Goal: Information Seeking & Learning: Learn about a topic

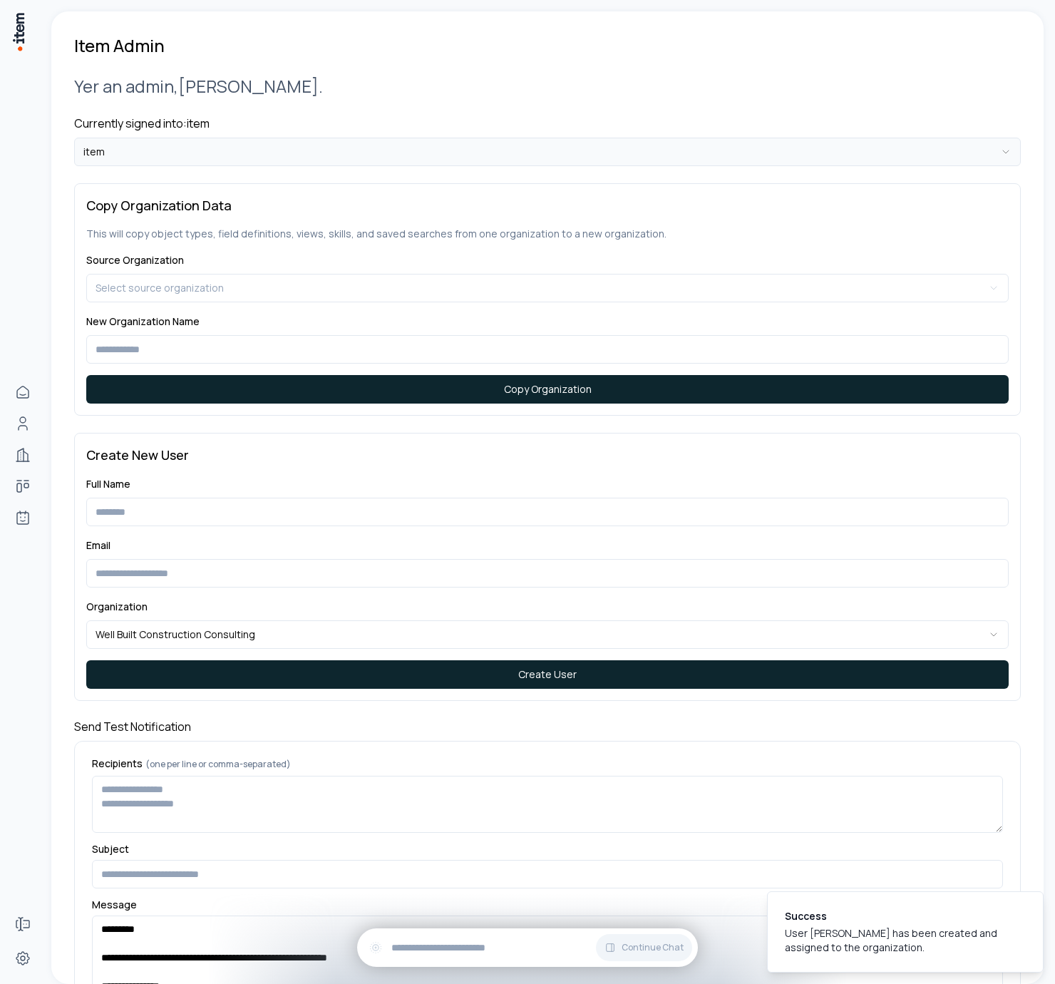
click at [147, 140] on html "**********" at bounding box center [527, 492] width 1055 height 984
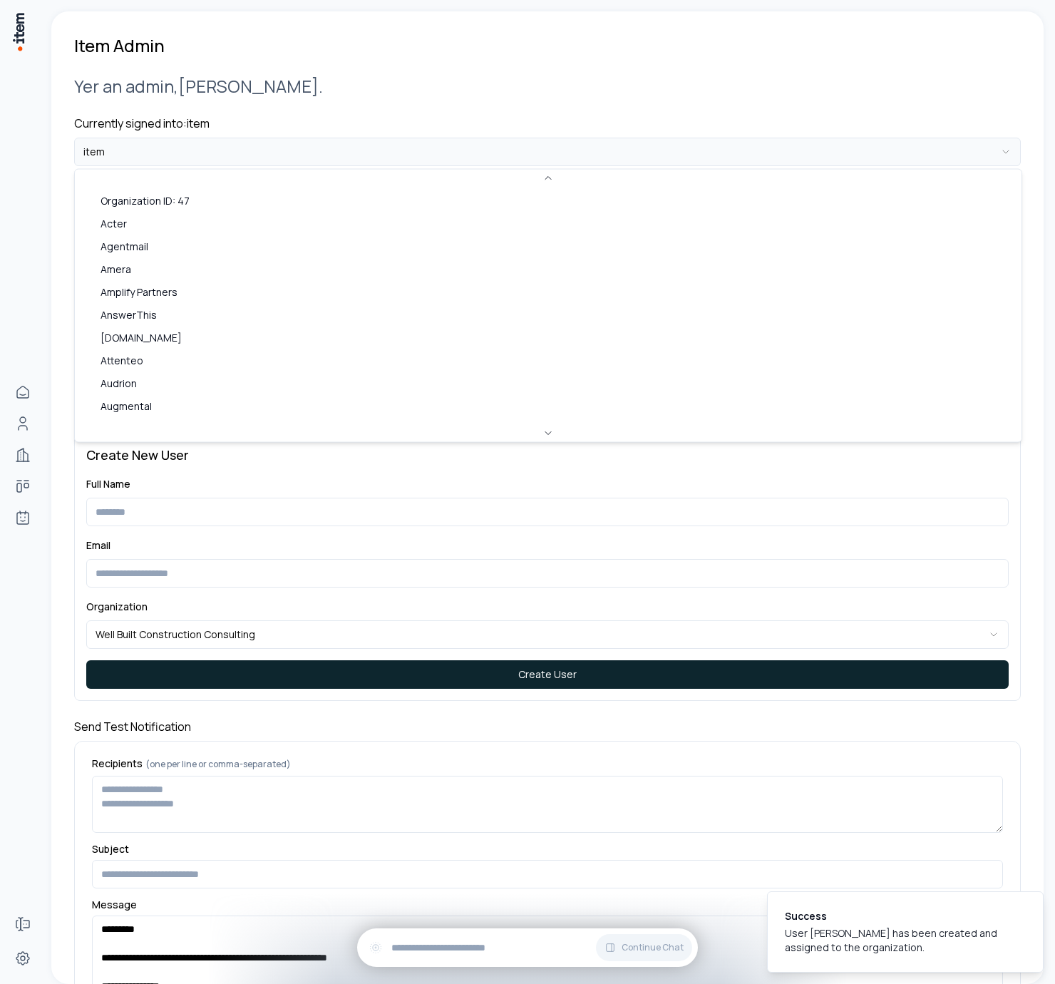
scroll to position [882, 0]
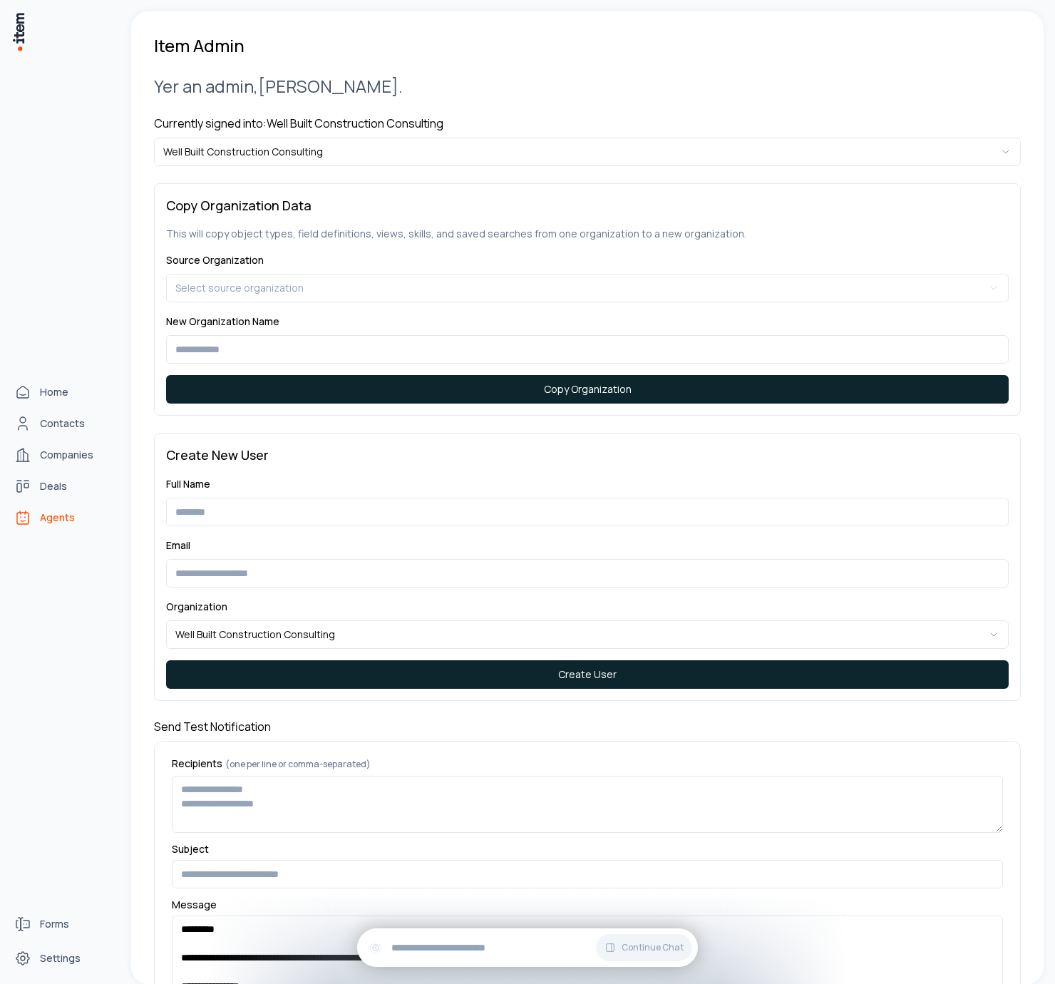
click at [48, 507] on link "Agents" at bounding box center [63, 517] width 108 height 29
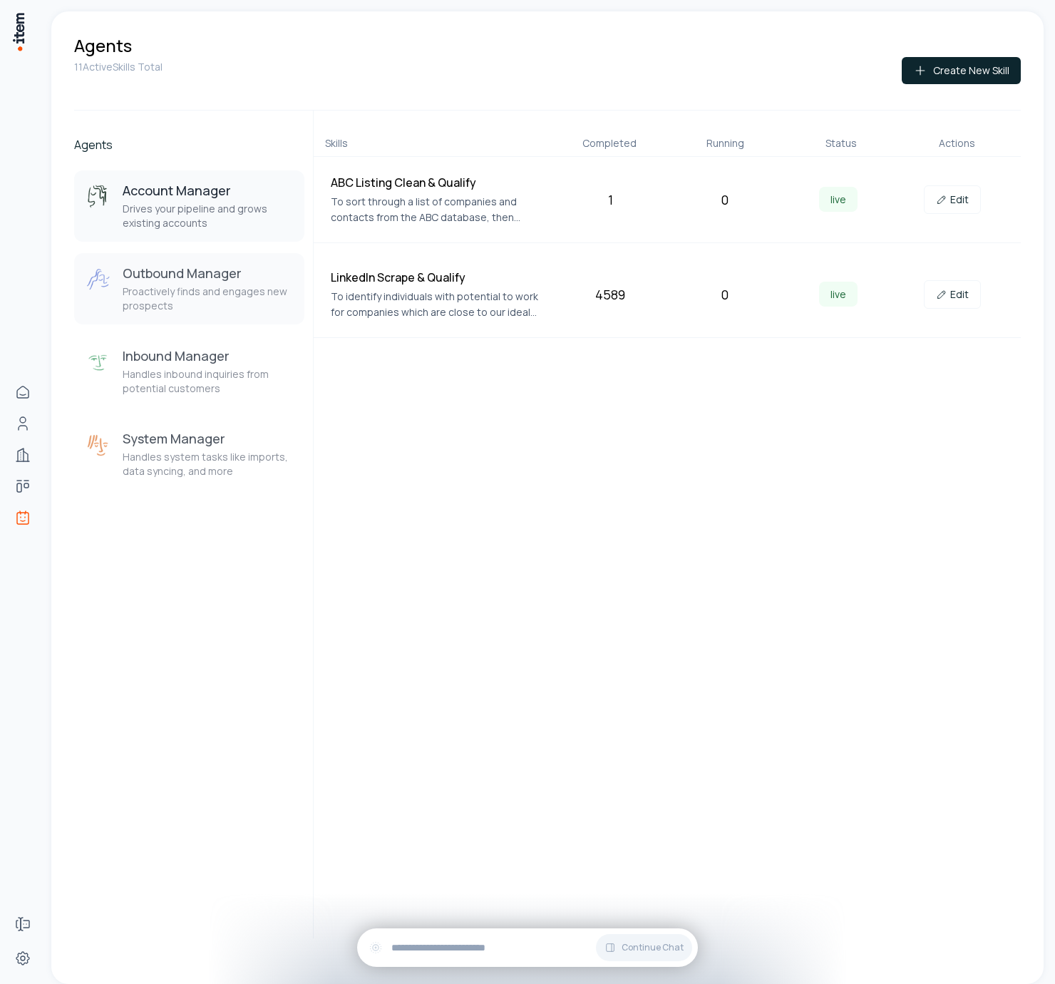
click at [225, 302] on p "Proactively finds and engages new prospects" at bounding box center [208, 298] width 170 height 29
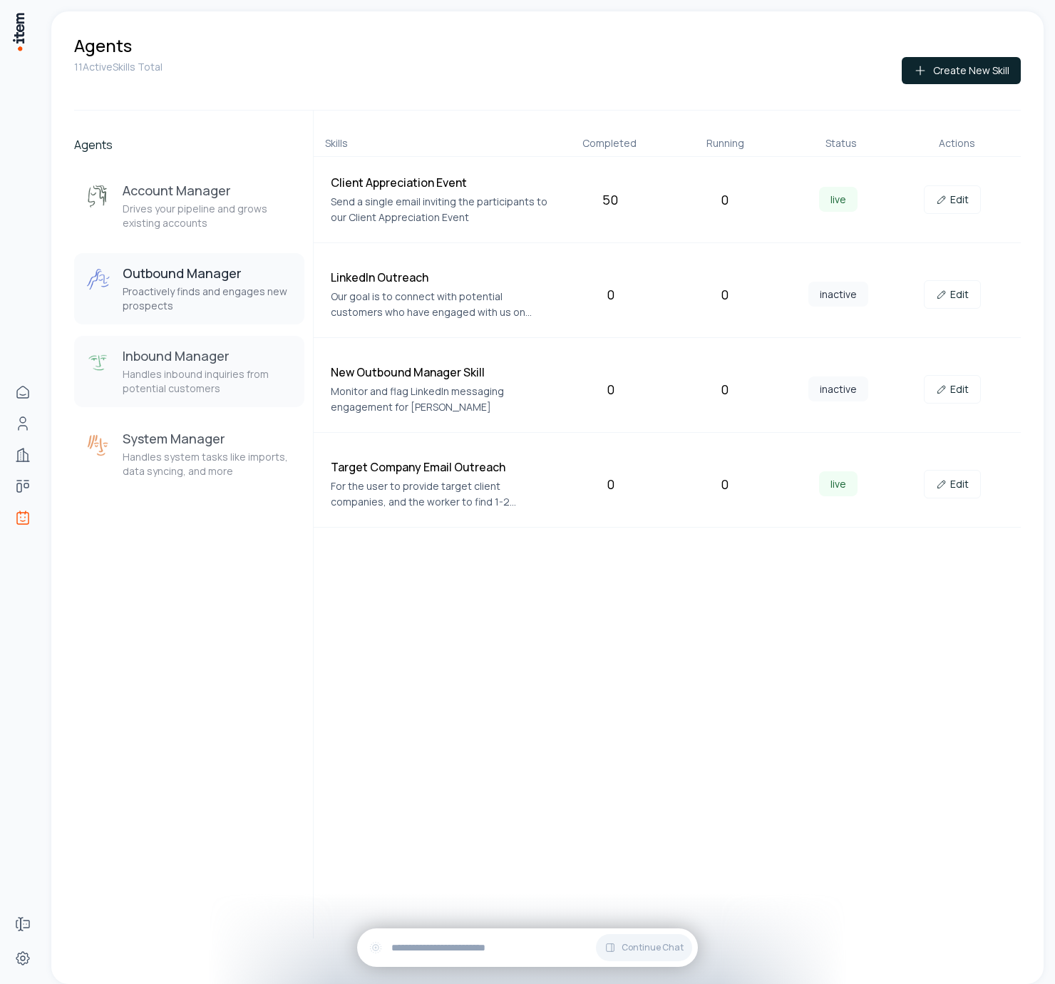
click at [202, 366] on div "Inbound Manager Handles inbound inquiries from potential customers" at bounding box center [208, 371] width 170 height 48
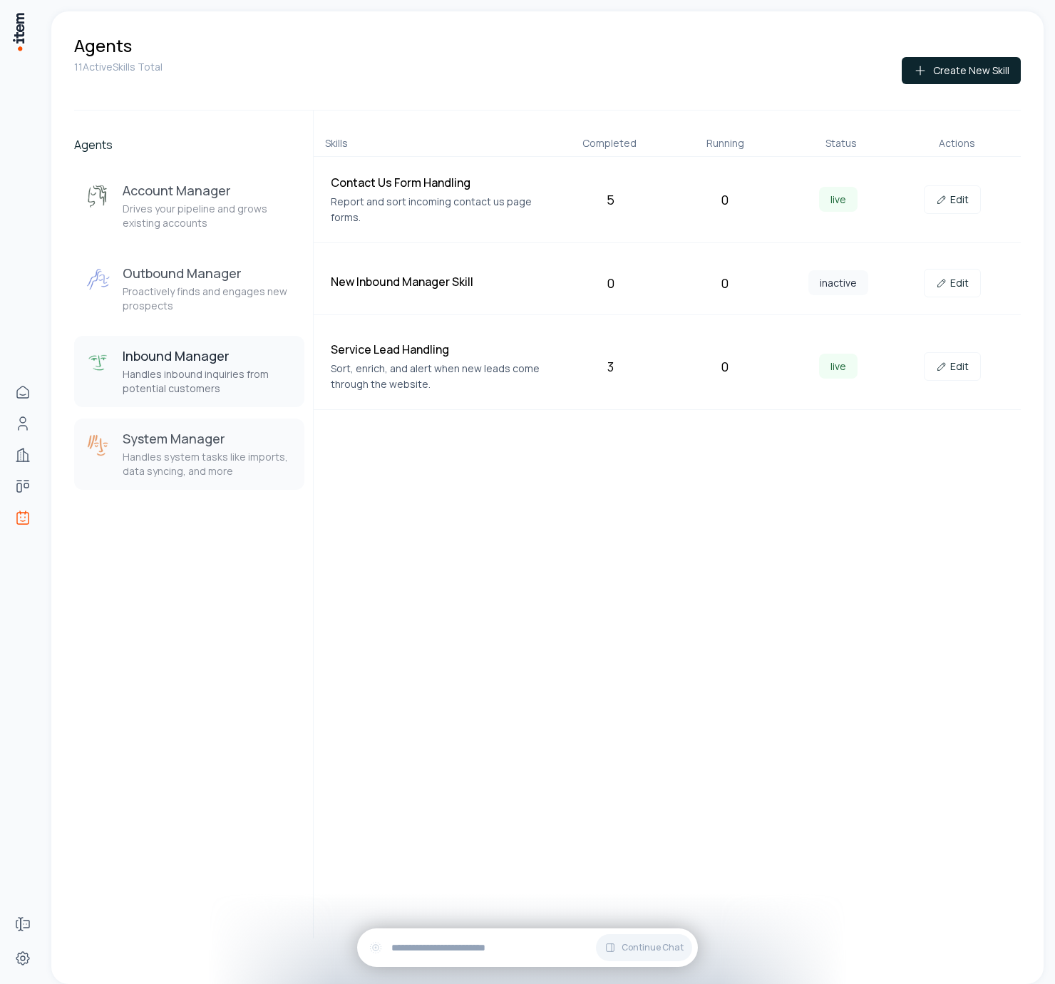
click at [208, 463] on p "Handles system tasks like imports, data syncing, and more" at bounding box center [208, 464] width 170 height 29
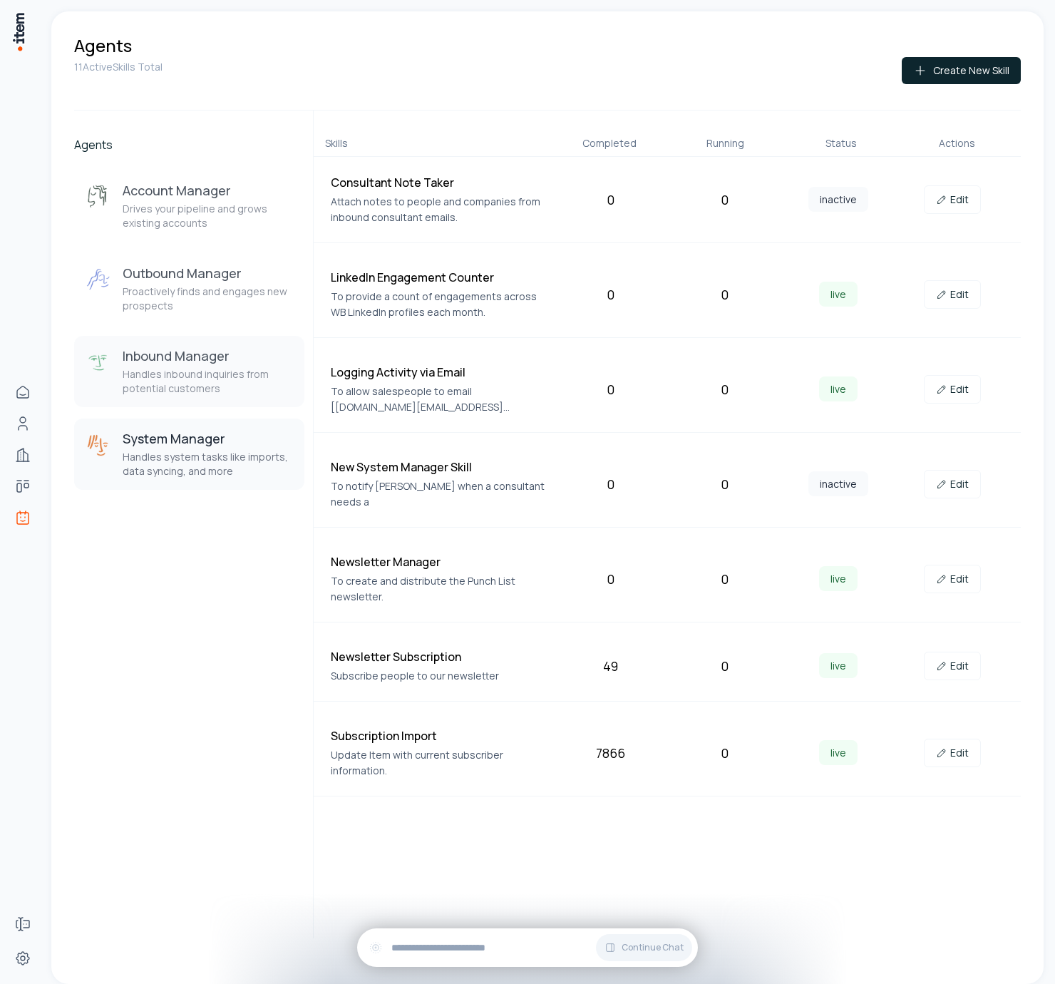
click at [182, 390] on p "Handles inbound inquiries from potential customers" at bounding box center [208, 381] width 170 height 29
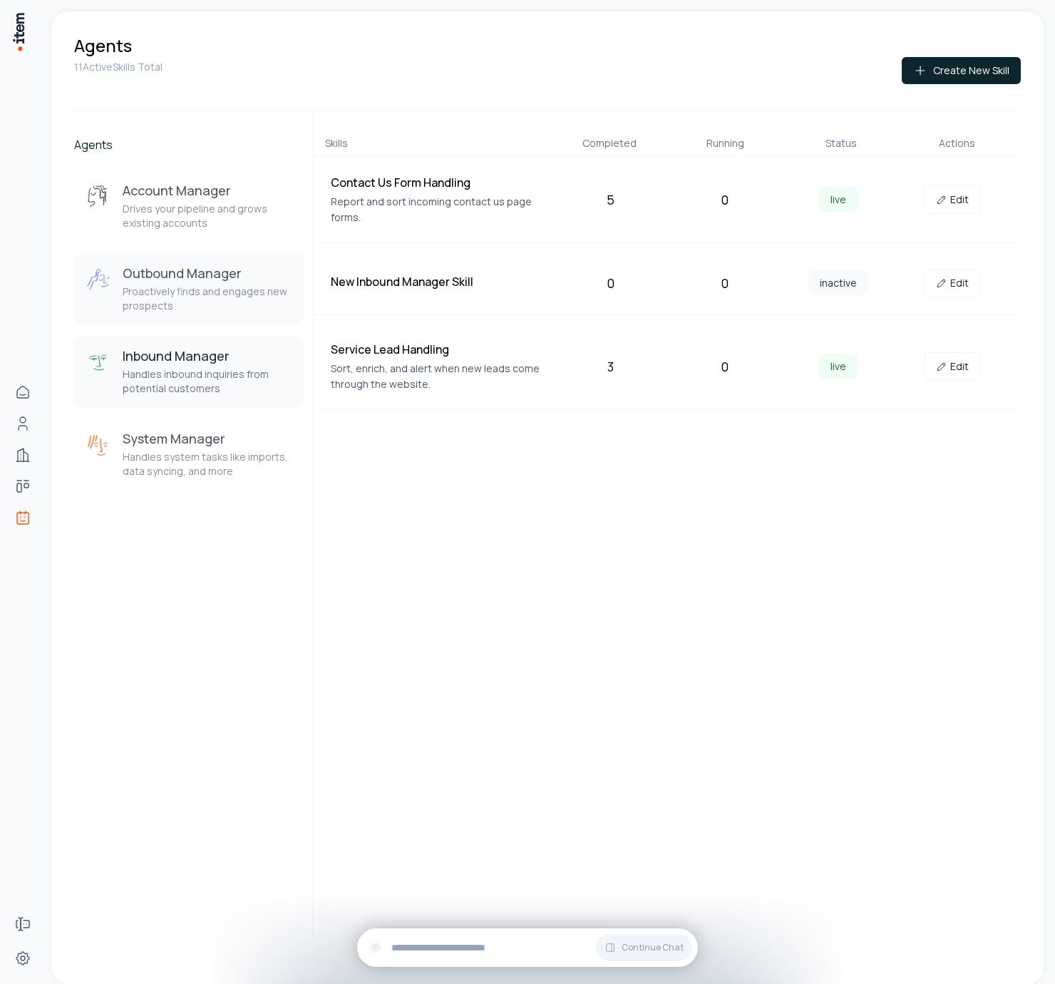
click at [216, 291] on p "Proactively finds and engages new prospects" at bounding box center [208, 298] width 170 height 29
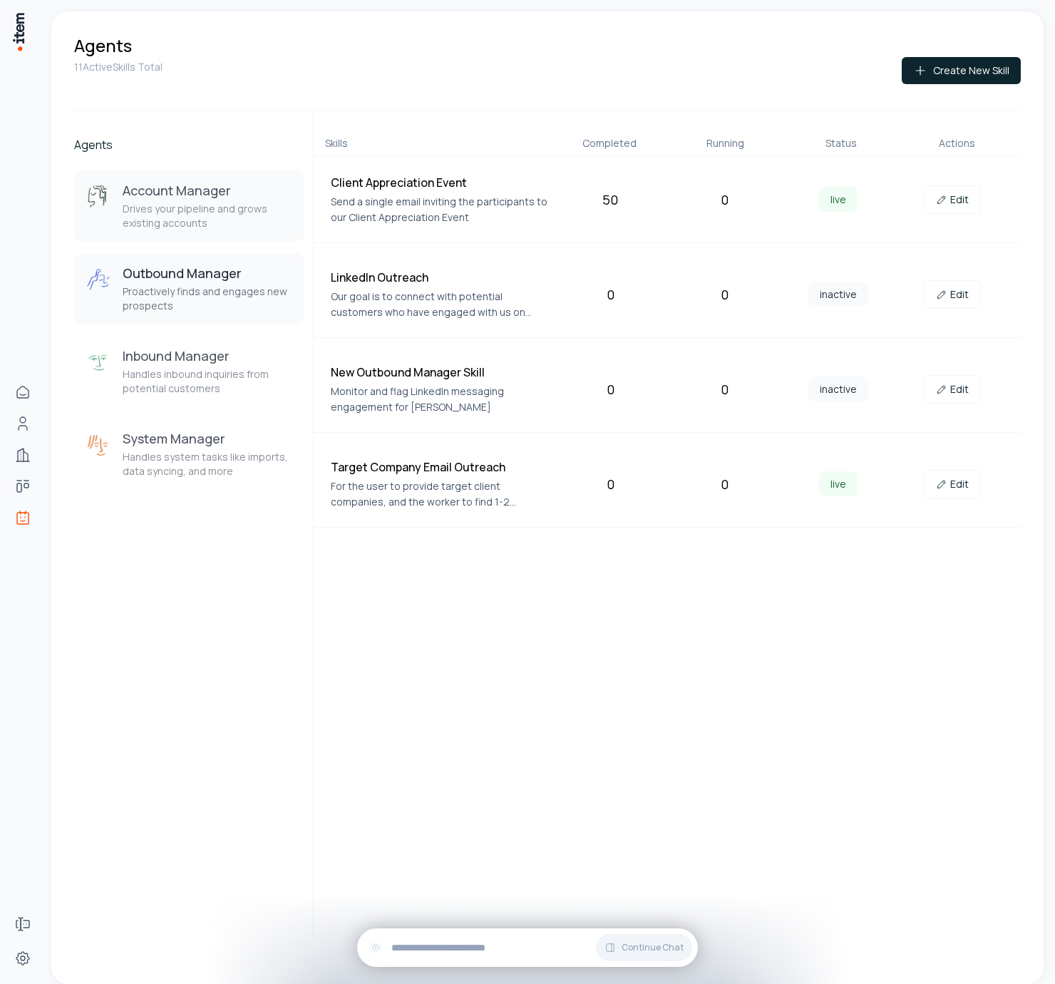
click at [215, 230] on p "Drives your pipeline and grows existing accounts" at bounding box center [208, 216] width 170 height 29
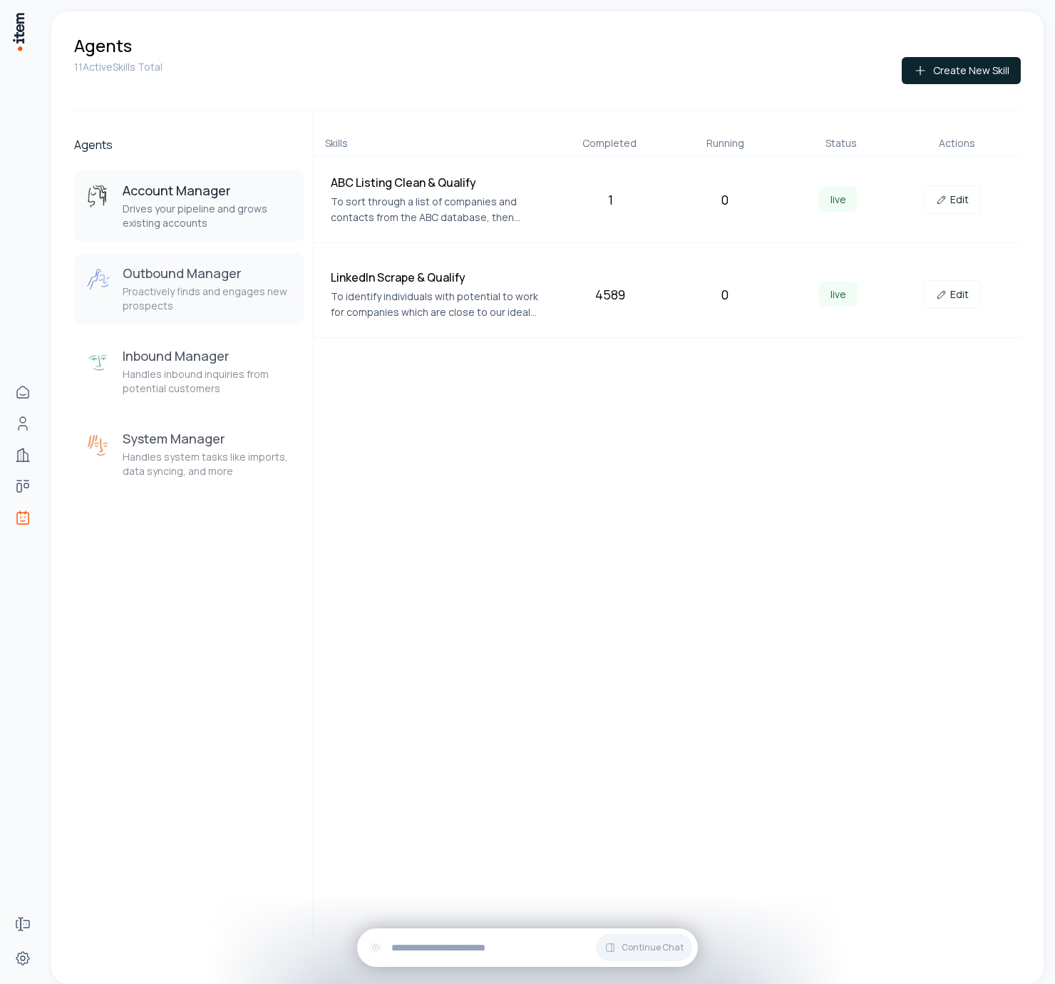
click at [209, 282] on div "Outbound Manager Proactively finds and engages new prospects" at bounding box center [208, 288] width 170 height 48
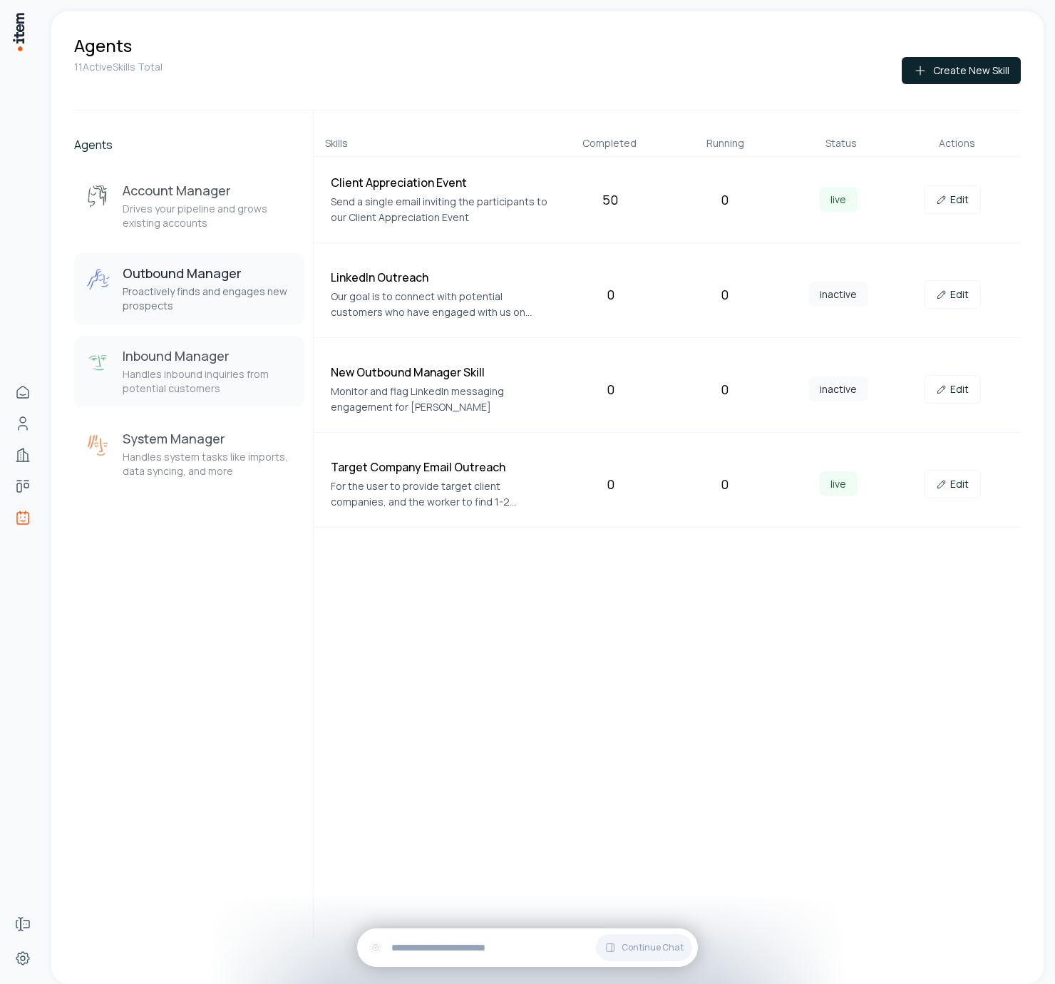
click at [229, 366] on div "Inbound Manager Handles inbound inquiries from potential customers" at bounding box center [208, 371] width 170 height 48
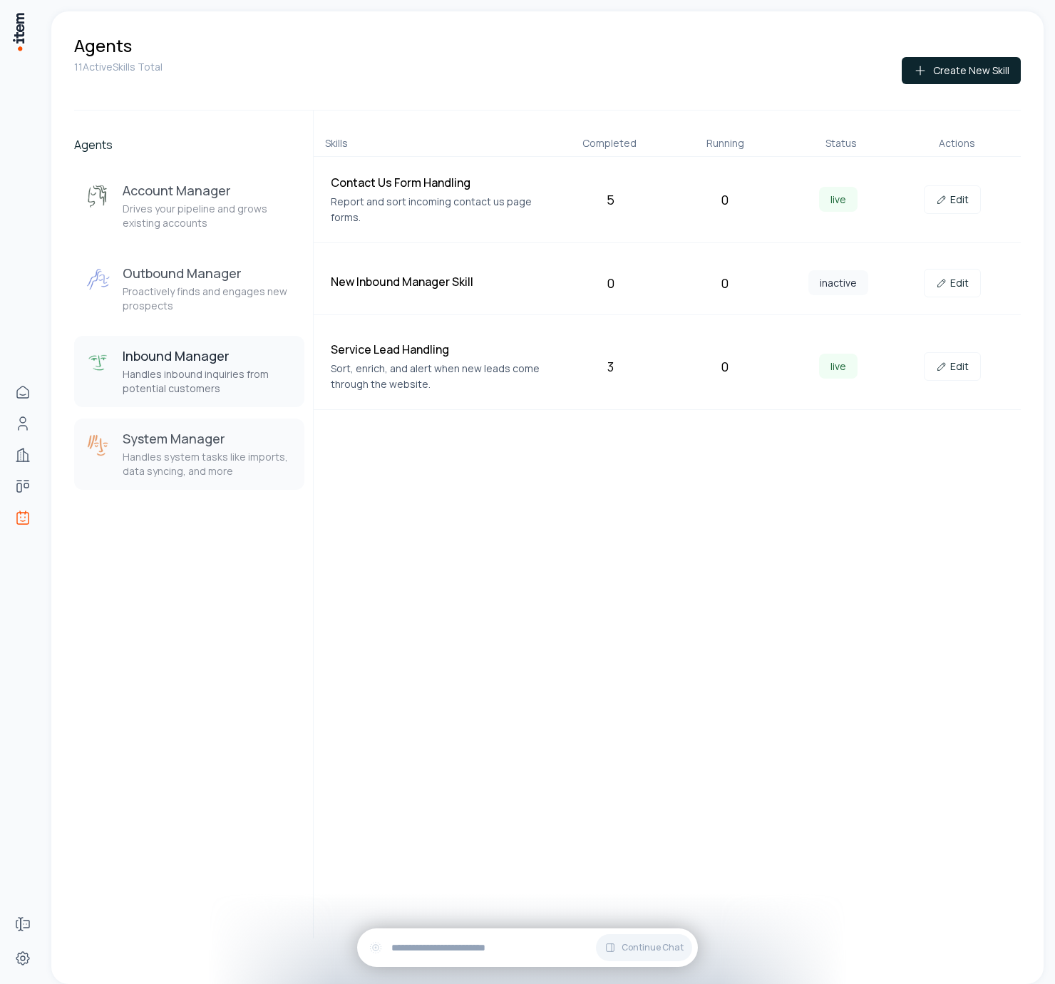
click at [220, 469] on p "Handles system tasks like imports, data syncing, and more" at bounding box center [208, 464] width 170 height 29
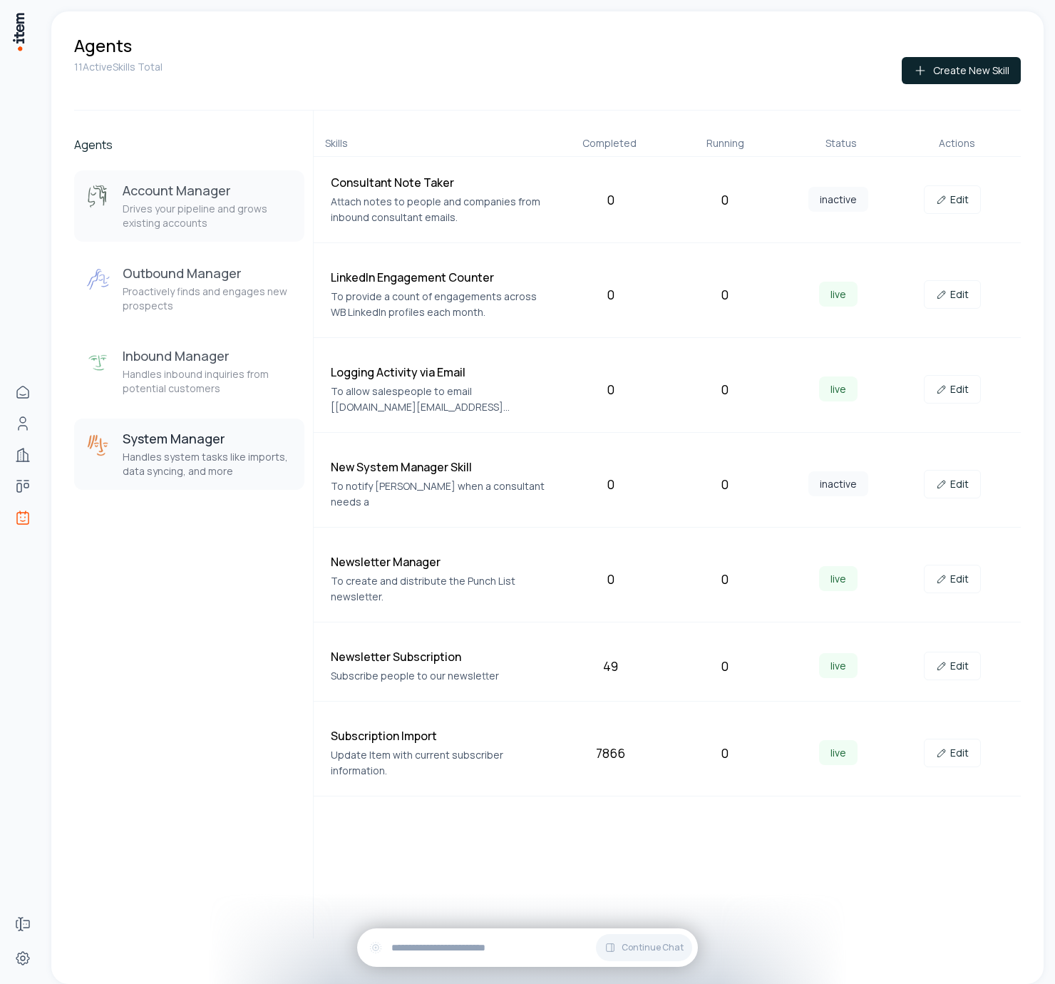
click at [186, 205] on p "Drives your pipeline and grows existing accounts" at bounding box center [208, 216] width 170 height 29
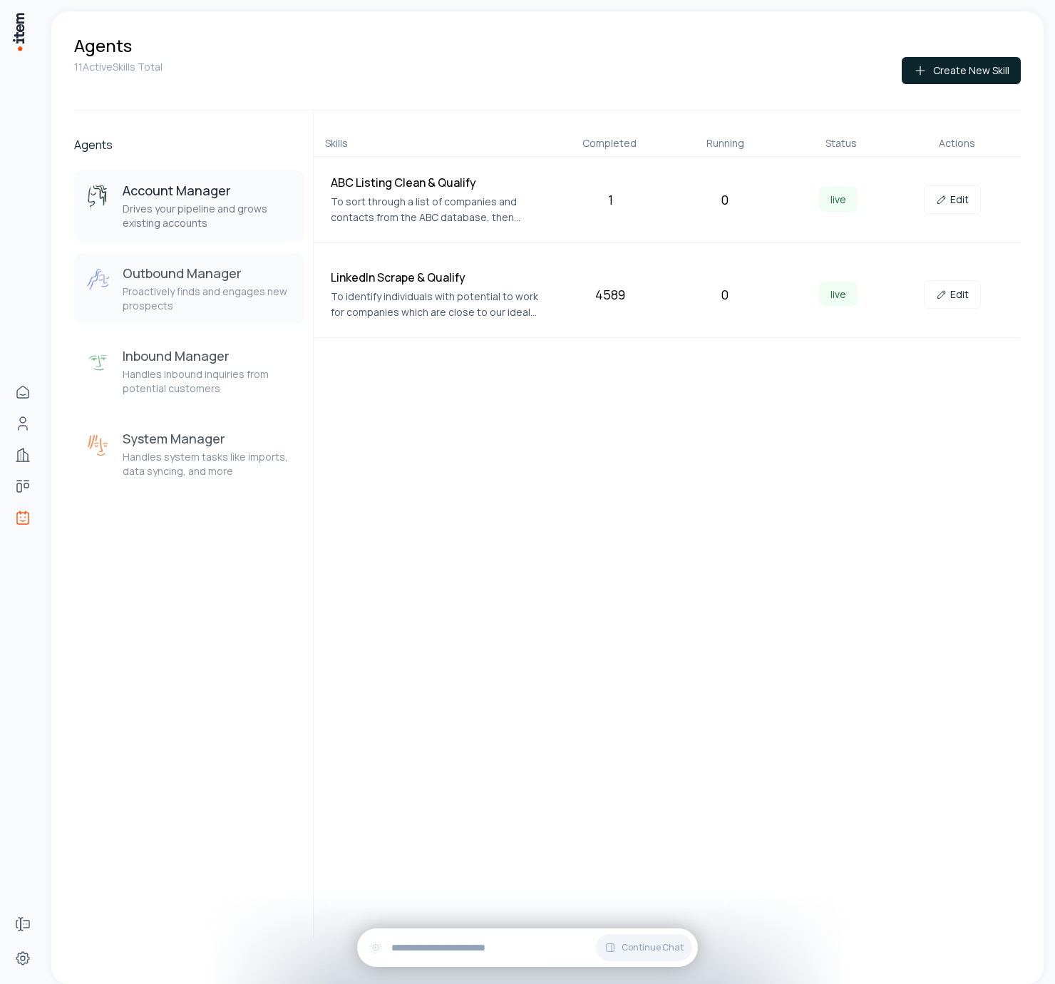
click at [190, 274] on h3 "Outbound Manager" at bounding box center [208, 272] width 170 height 17
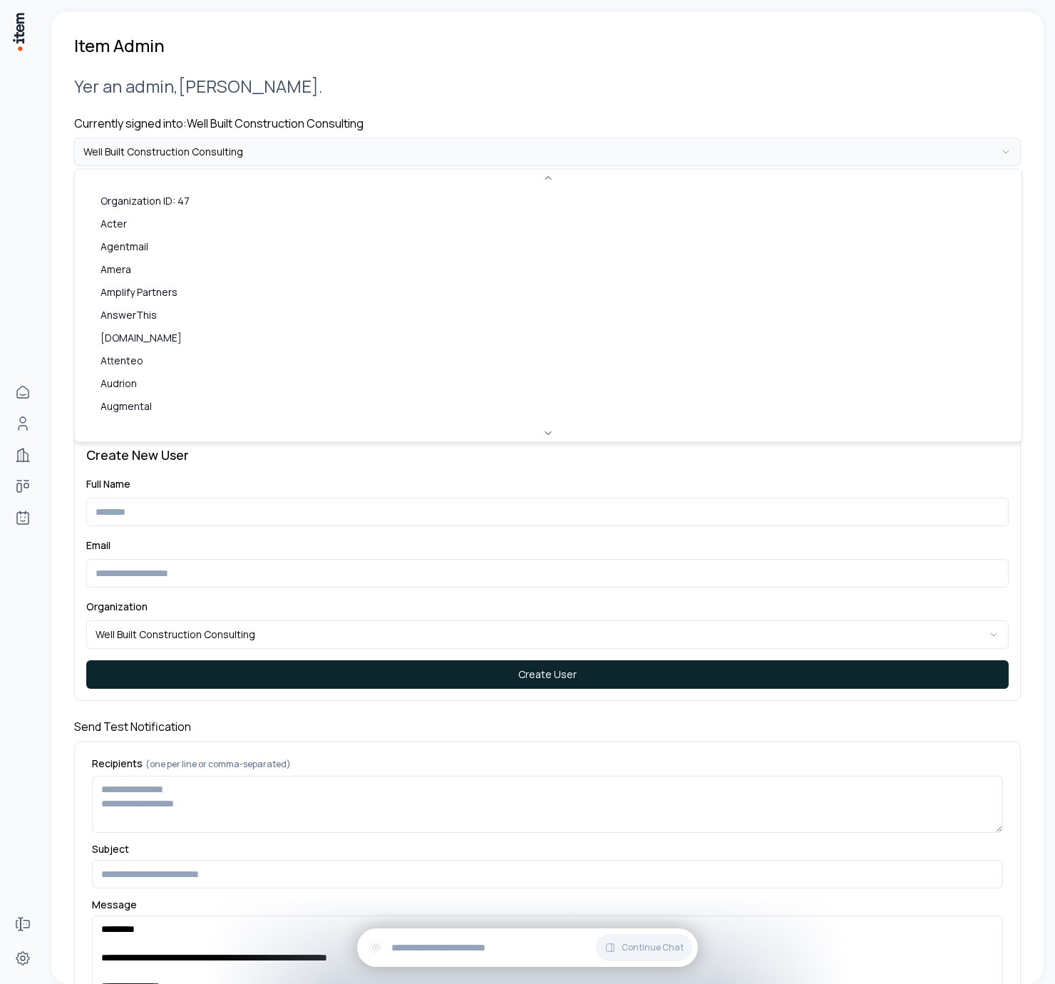
click at [242, 155] on html "**********" at bounding box center [527, 492] width 1055 height 984
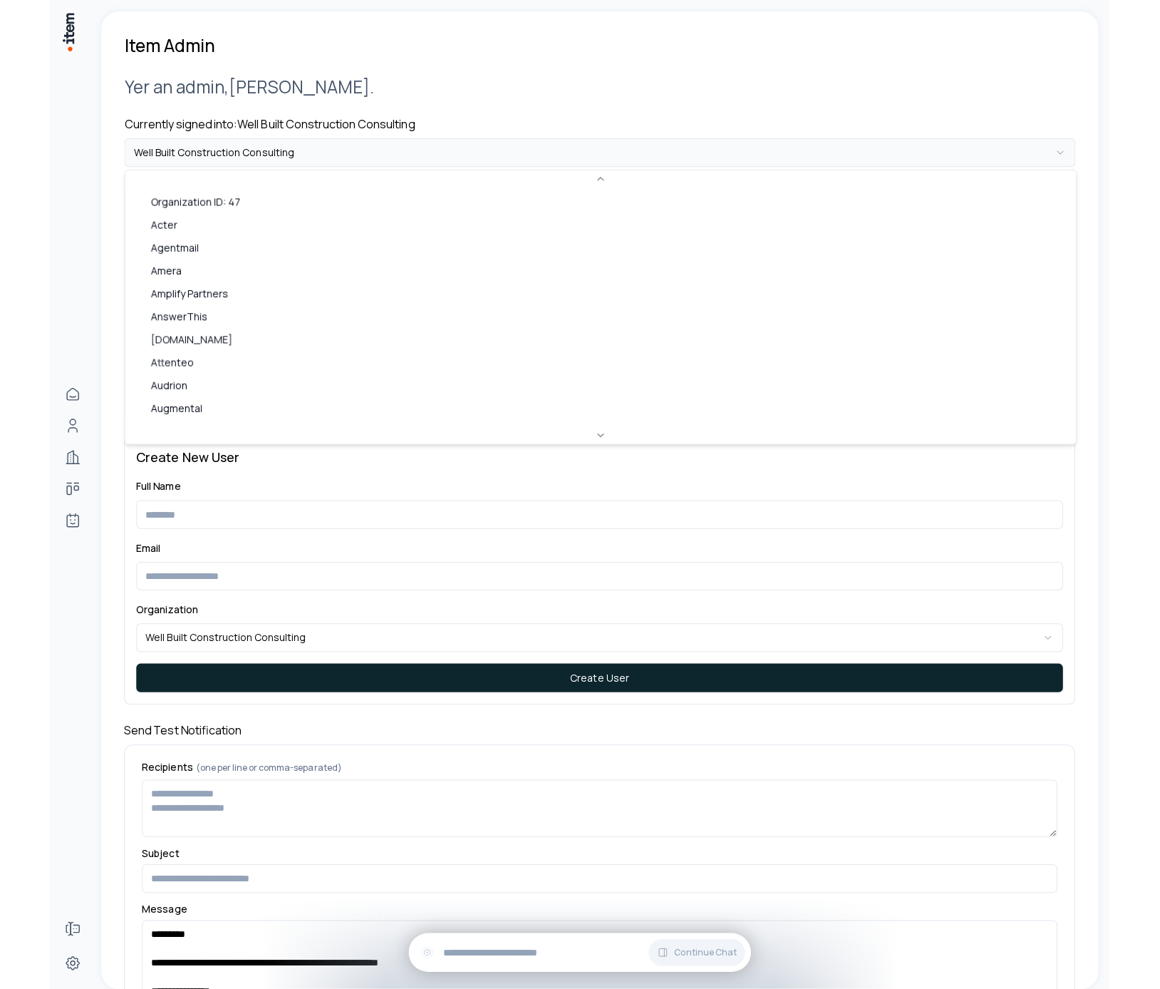
scroll to position [723, 0]
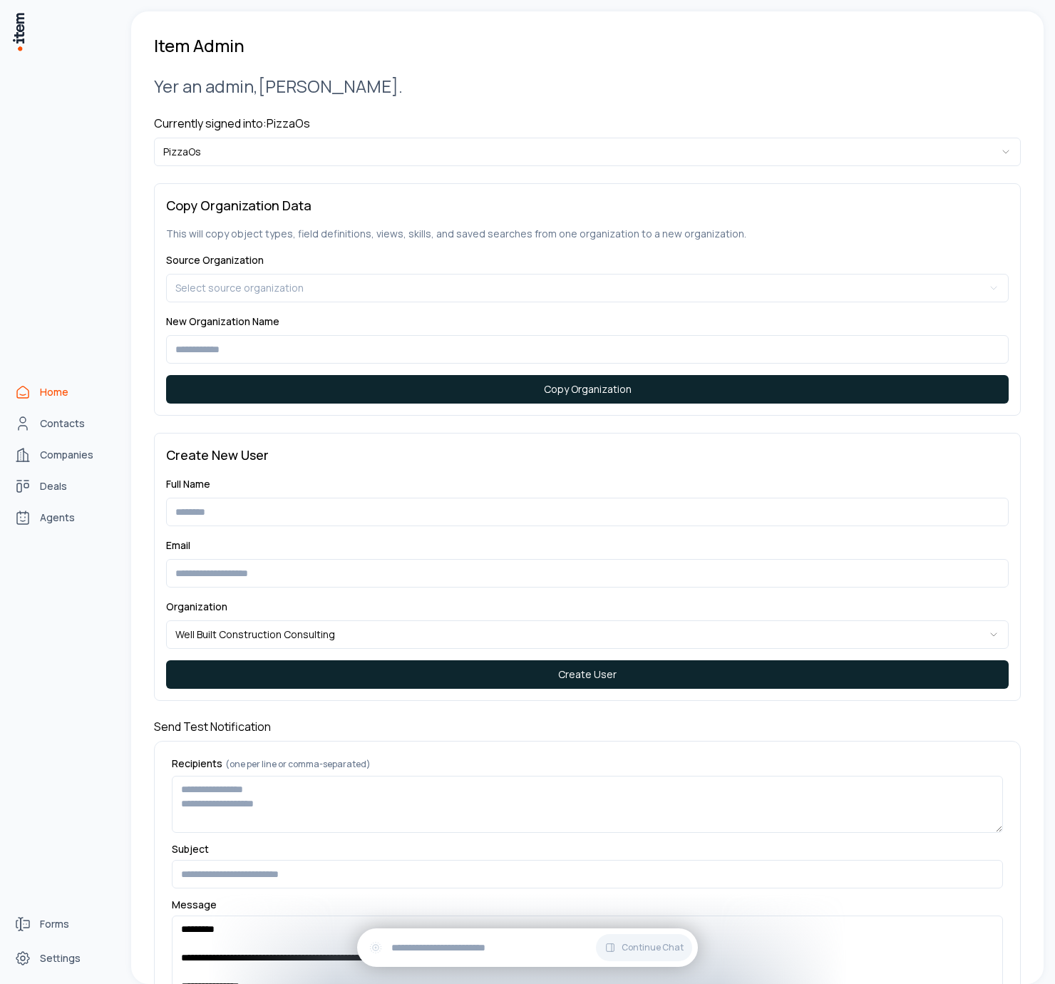
click at [27, 385] on icon "Home" at bounding box center [22, 391] width 17 height 17
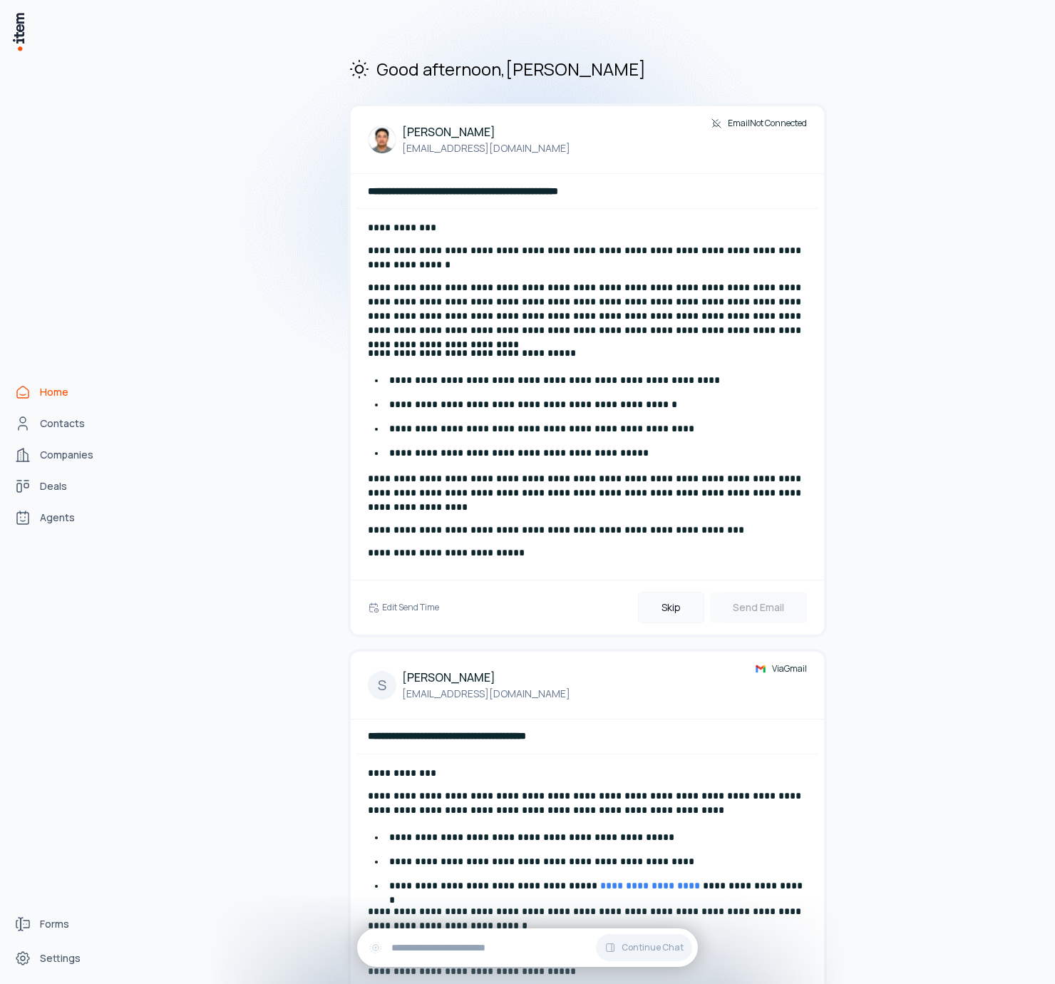
click at [681, 614] on button "Skip" at bounding box center [671, 607] width 66 height 31
